Goal: Navigation & Orientation: Find specific page/section

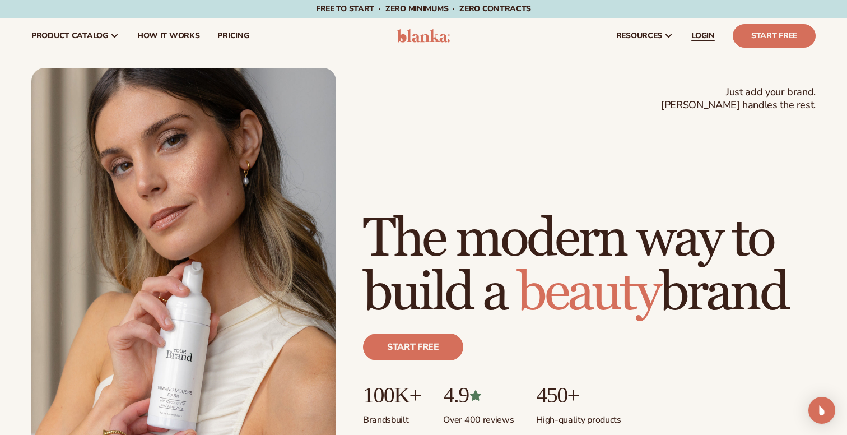
click at [690, 48] on link "LOGIN" at bounding box center [702, 36] width 41 height 36
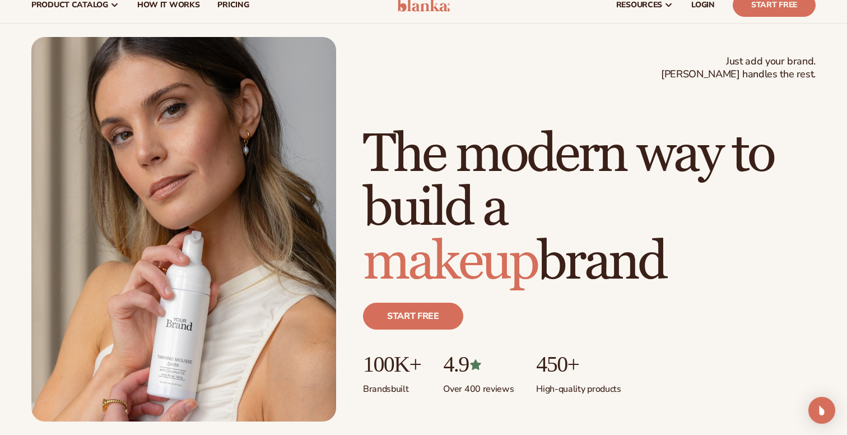
scroll to position [60, 0]
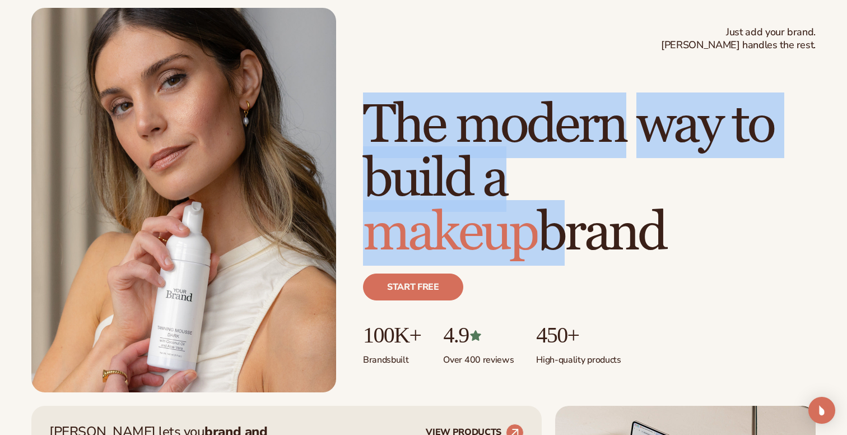
drag, startPoint x: 370, startPoint y: 111, endPoint x: 552, endPoint y: 267, distance: 239.1
click at [550, 266] on div "Just add your brand. Blanka handles the rest. beauty,[MEDICAL_DATA],wellness,ma…" at bounding box center [589, 245] width 452 height 293
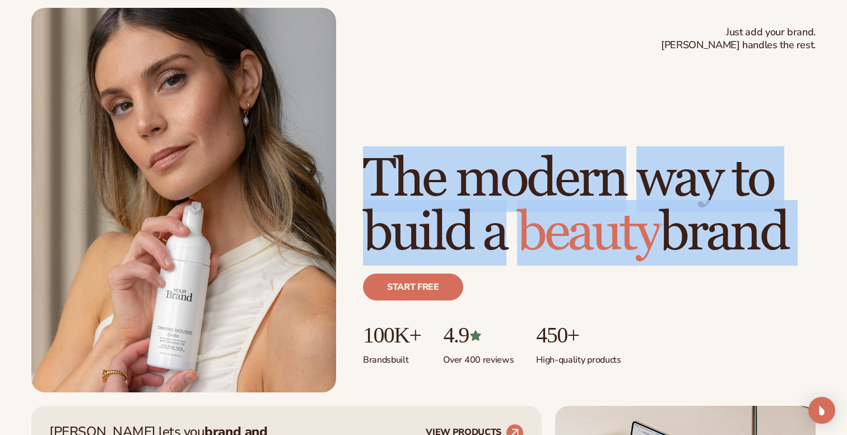
click at [666, 270] on div "Start free" at bounding box center [589, 291] width 452 height 63
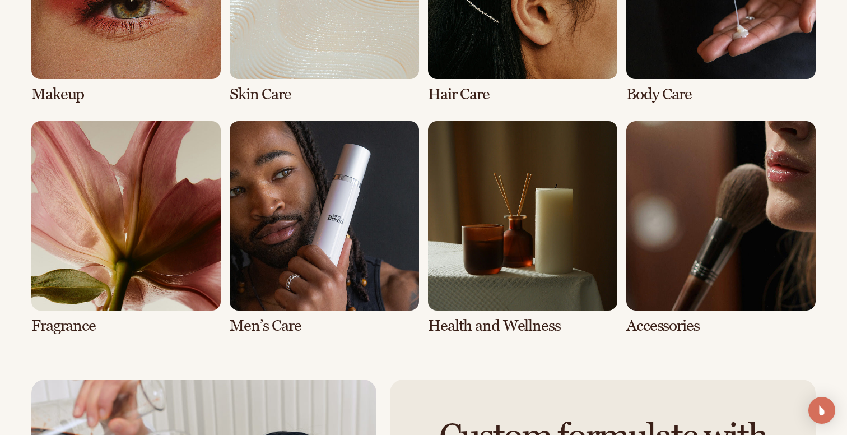
scroll to position [2314, 0]
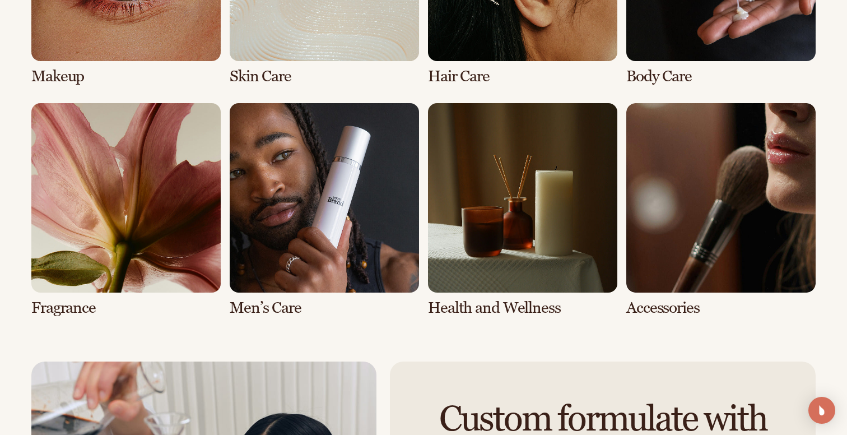
click at [327, 204] on link "6 / 8" at bounding box center [324, 209] width 189 height 213
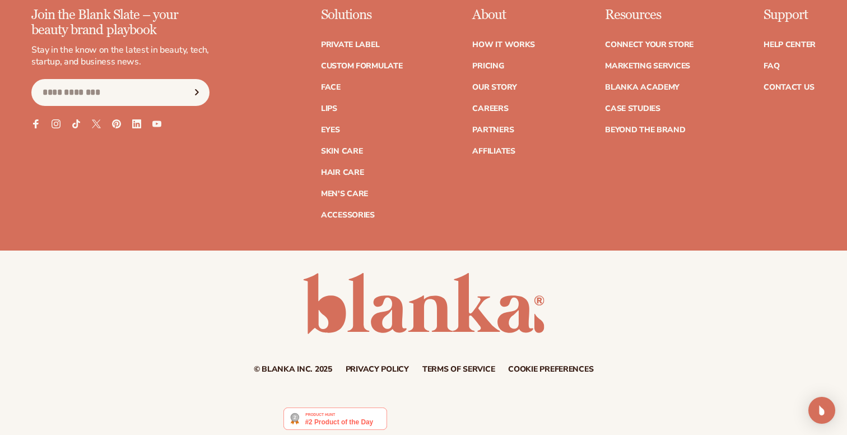
scroll to position [2079, 0]
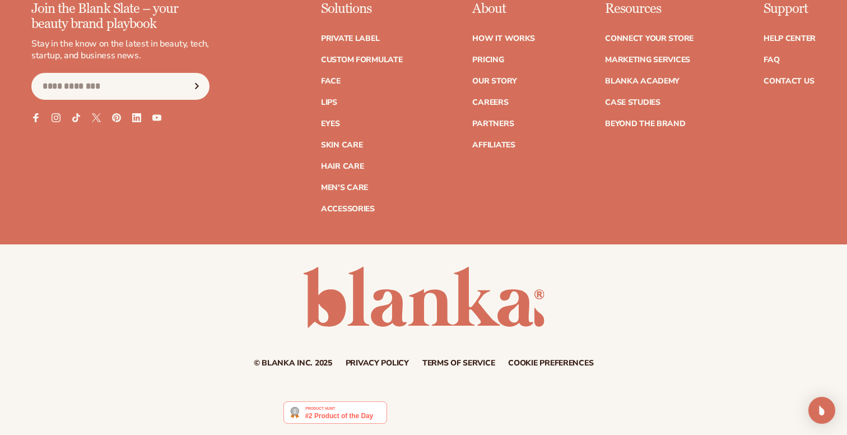
click at [14, 325] on div "© Blanka Inc. 2025 Privacy policy Terms of service Contact information Cookie p…" at bounding box center [423, 317] width 847 height 100
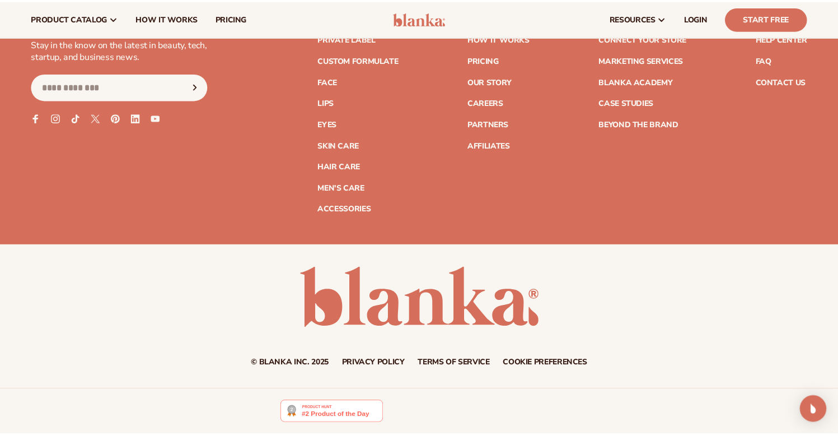
scroll to position [2071, 0]
